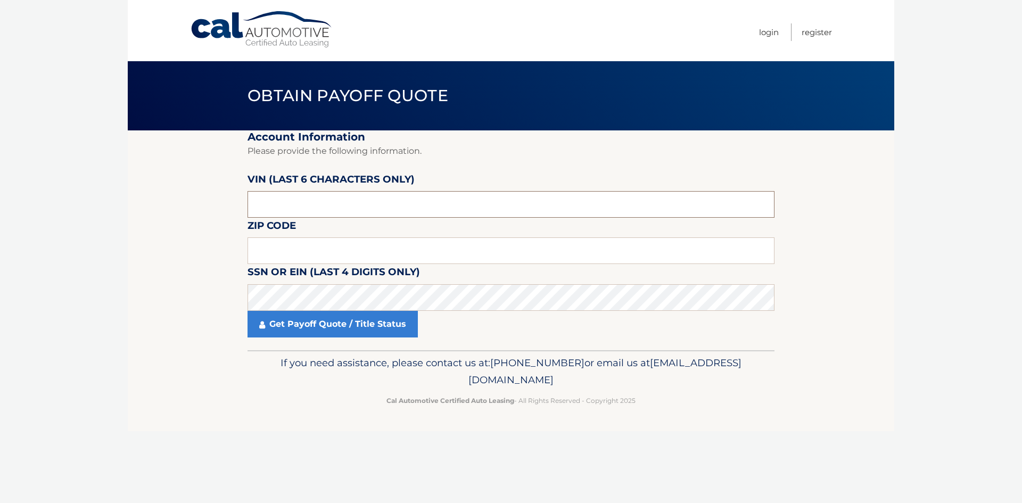
click at [277, 205] on input "text" at bounding box center [510, 204] width 527 height 27
type input "313167"
click at [287, 250] on input "text" at bounding box center [510, 250] width 527 height 27
type input "33428"
click at [285, 396] on p "Cal Automotive Certified Auto Leasing - All Rights Reserved - Copyright 2025" at bounding box center [510, 400] width 513 height 11
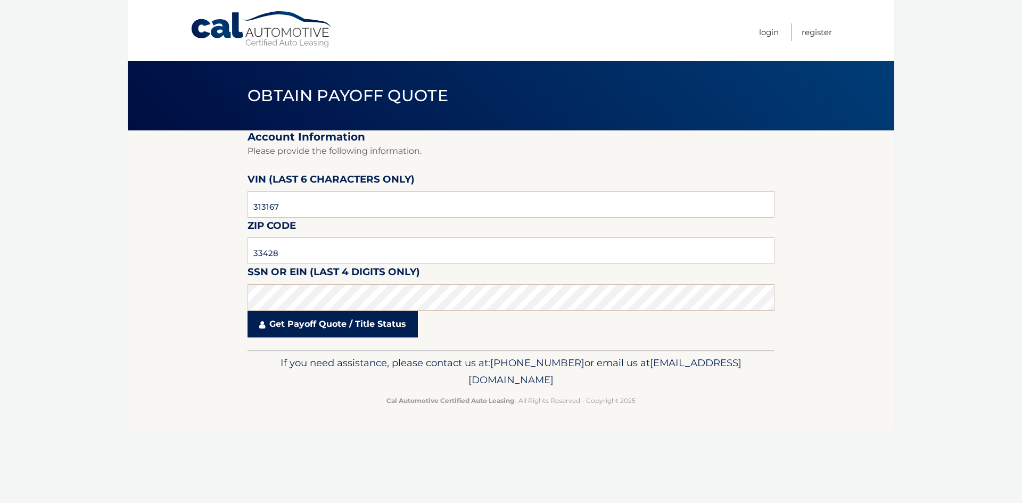
click at [289, 329] on link "Get Payoff Quote / Title Status" at bounding box center [332, 324] width 170 height 27
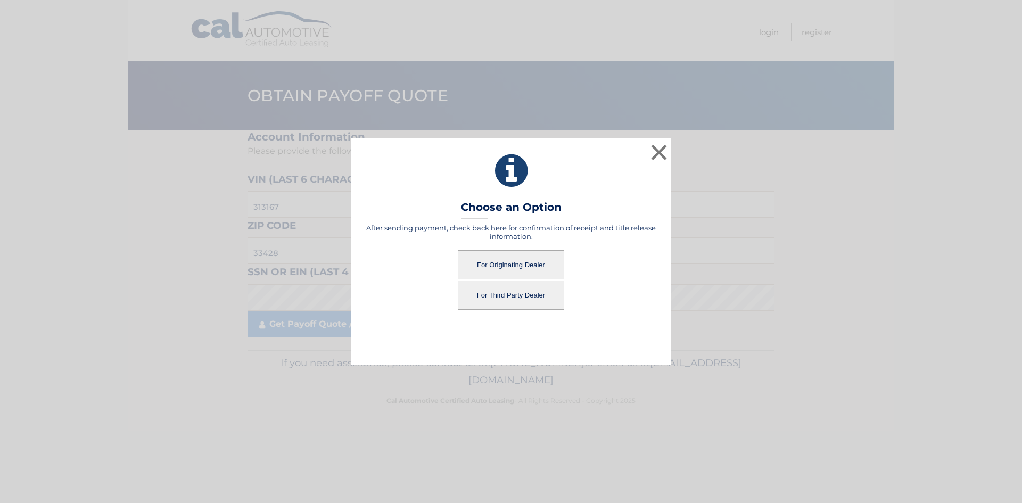
click at [509, 266] on button "For Originating Dealer" at bounding box center [511, 264] width 106 height 29
click at [509, 264] on button "For Originating Dealer" at bounding box center [511, 264] width 106 height 29
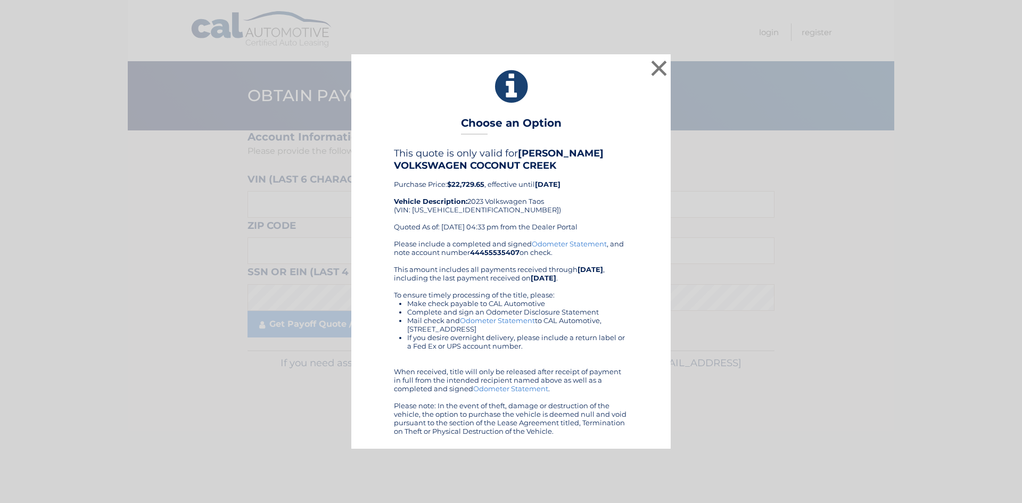
click at [493, 389] on link "Odometer Statement" at bounding box center [510, 388] width 75 height 9
